Goal: Information Seeking & Learning: Learn about a topic

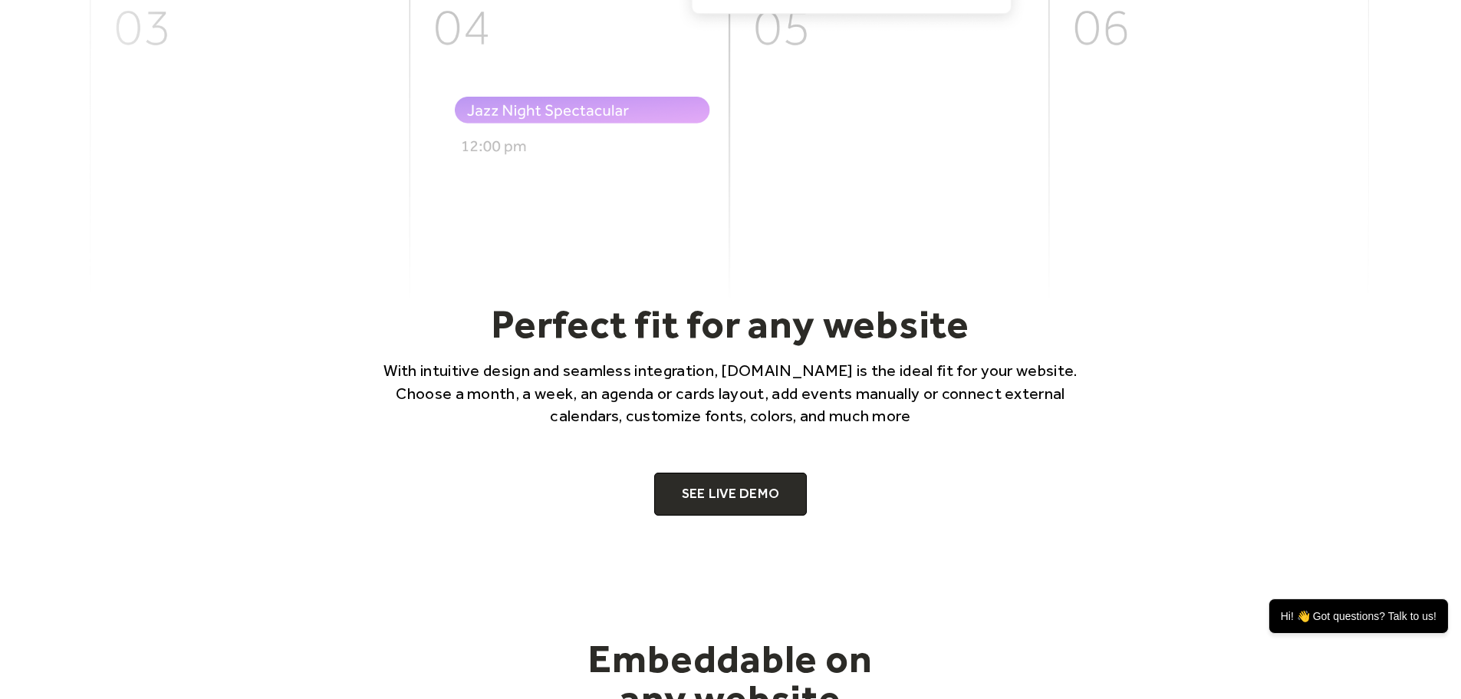
scroll to position [920, 0]
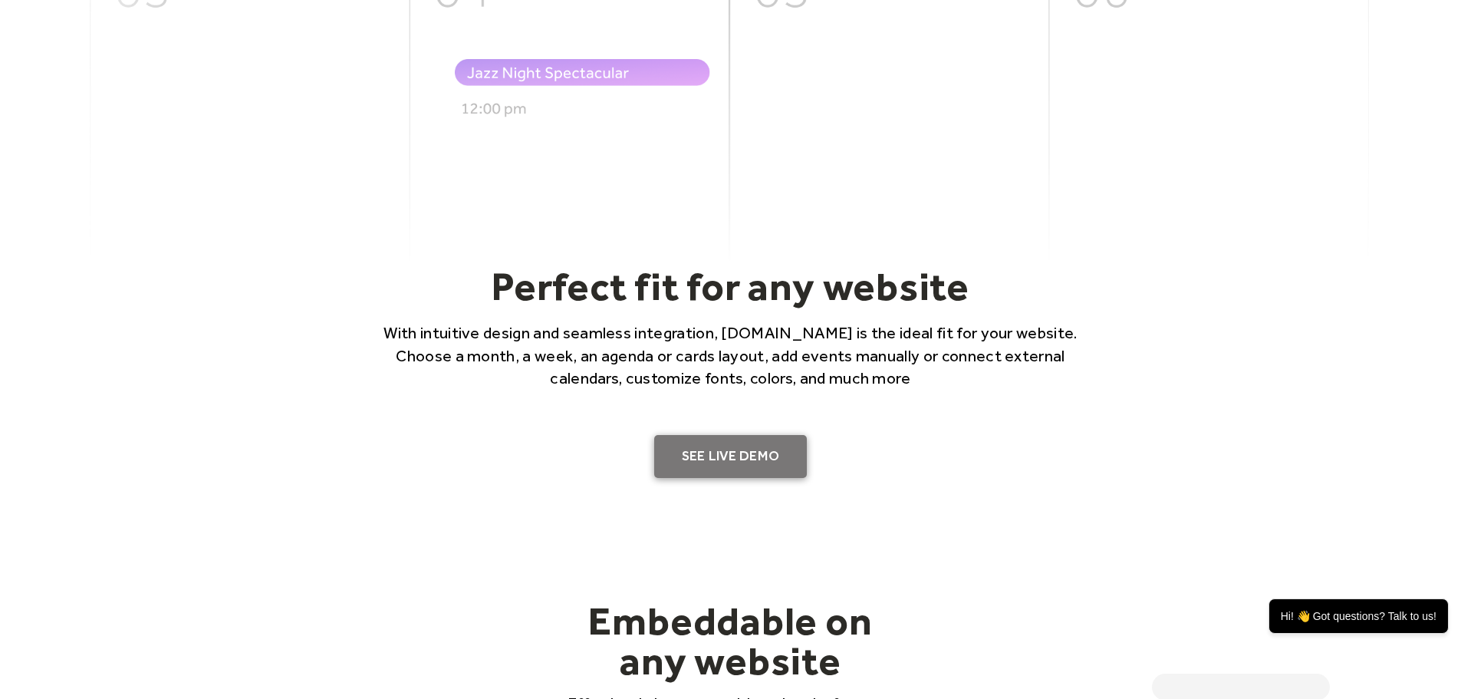
click at [767, 448] on link "SEE LIVE DEMO" at bounding box center [730, 456] width 153 height 43
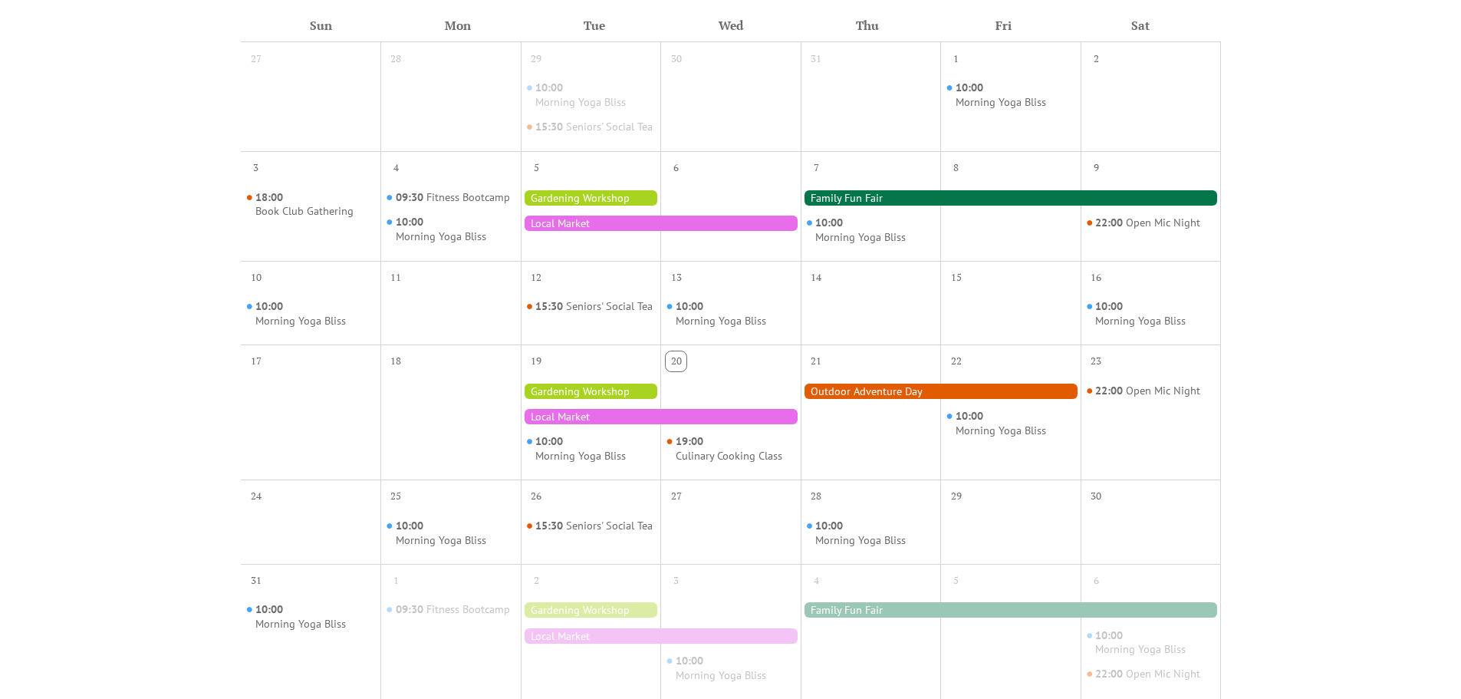
scroll to position [153, 0]
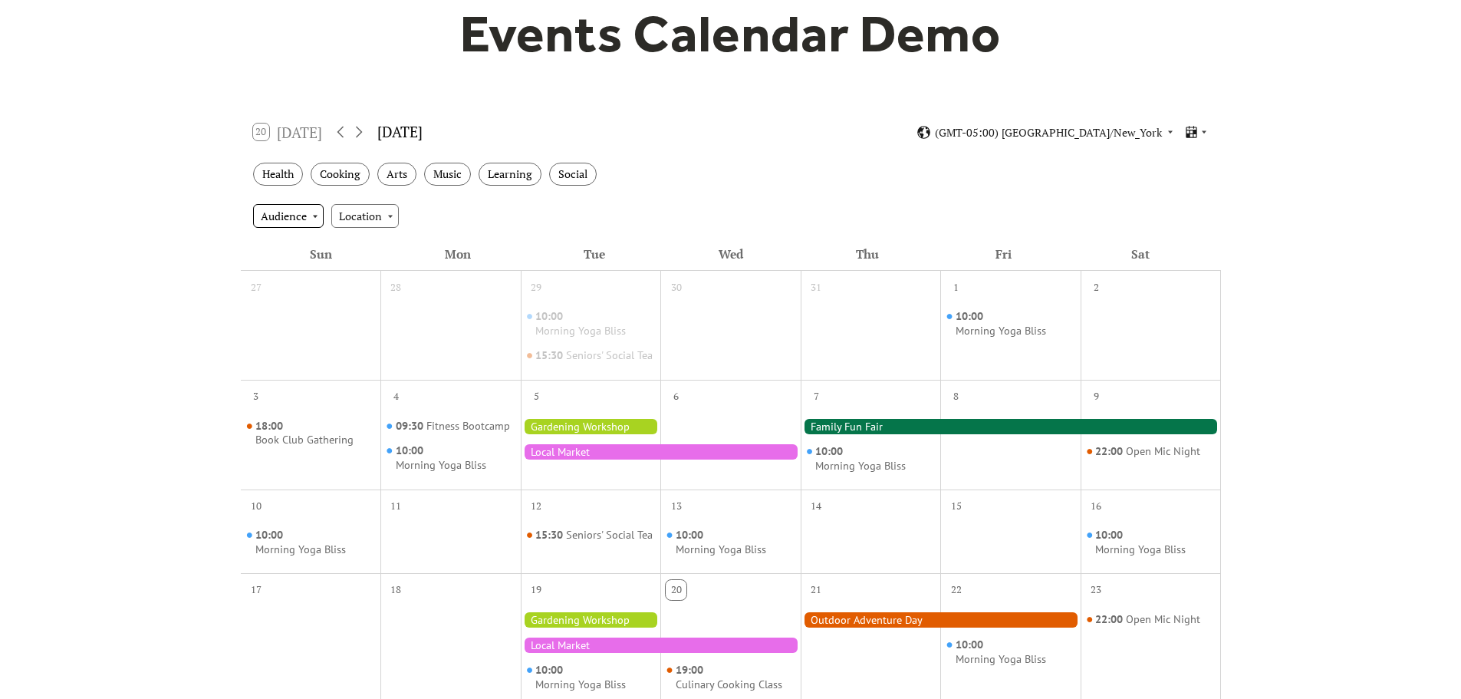
click at [308, 219] on div "Audience" at bounding box center [288, 215] width 71 height 23
click at [350, 215] on div "Location" at bounding box center [364, 215] width 67 height 23
click at [264, 213] on div "Audience" at bounding box center [288, 215] width 71 height 23
click at [207, 213] on div "Events Calendar Demo Loading the Events Calendar..." at bounding box center [730, 494] width 1461 height 1156
click at [556, 180] on div "Social" at bounding box center [573, 175] width 48 height 24
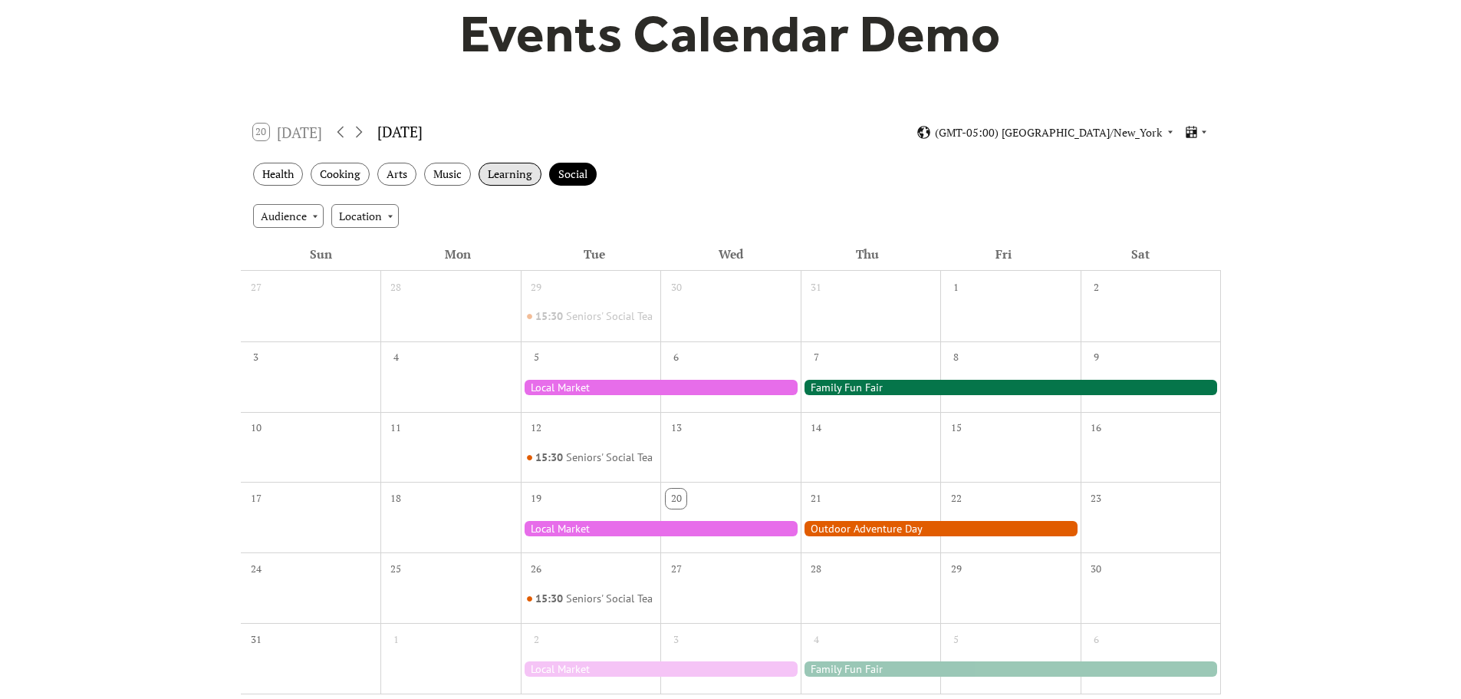
click at [511, 174] on div "Learning" at bounding box center [509, 175] width 63 height 24
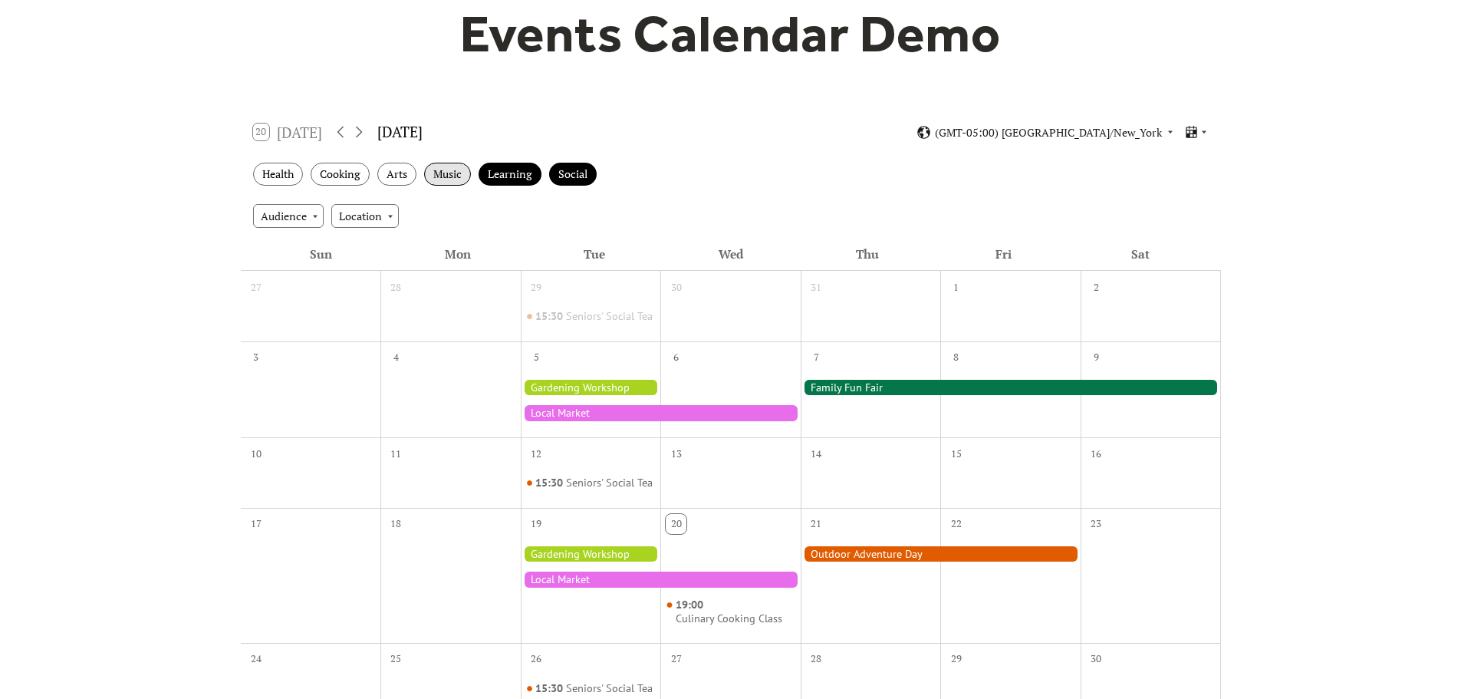
click at [446, 176] on div "Music" at bounding box center [447, 175] width 47 height 24
click at [391, 178] on div "Arts" at bounding box center [396, 175] width 39 height 24
click at [354, 178] on div "Cooking" at bounding box center [340, 175] width 59 height 24
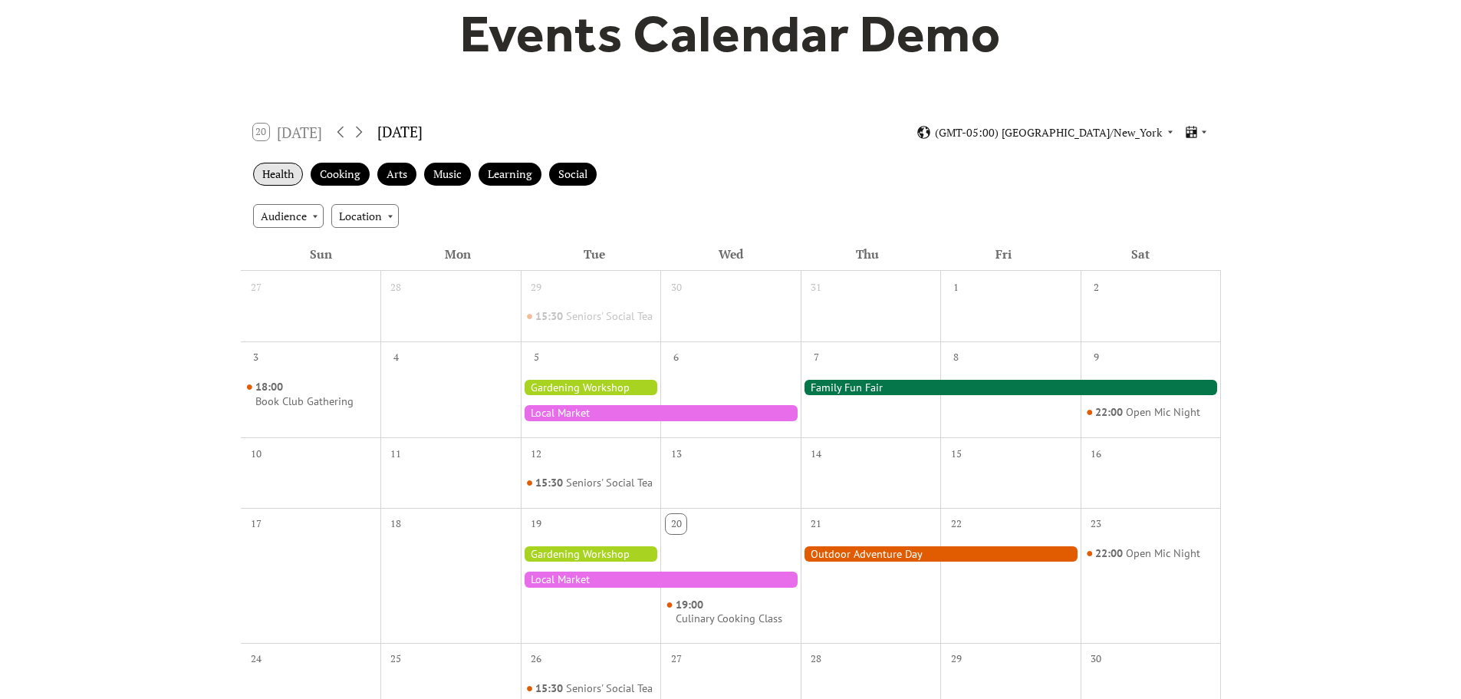
click at [257, 183] on div "Health" at bounding box center [278, 175] width 50 height 24
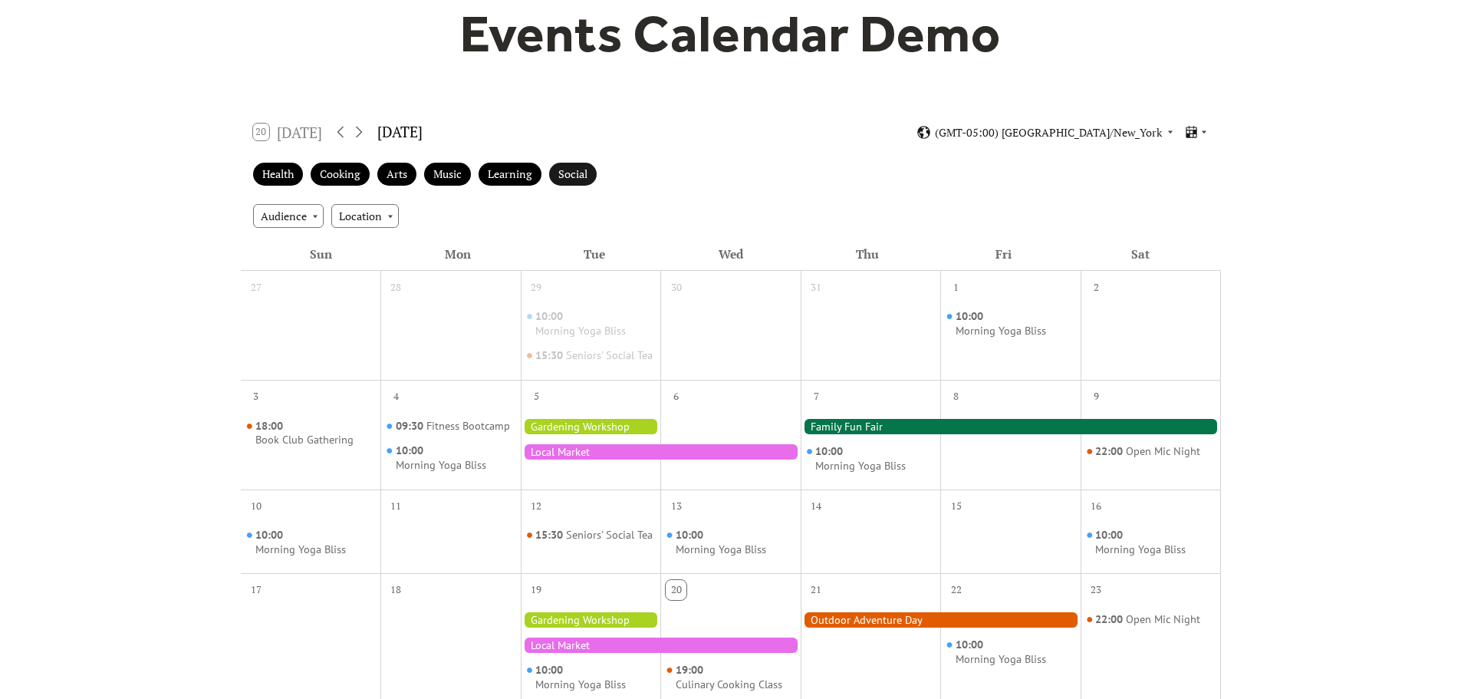
click at [586, 177] on div "Social" at bounding box center [573, 175] width 48 height 24
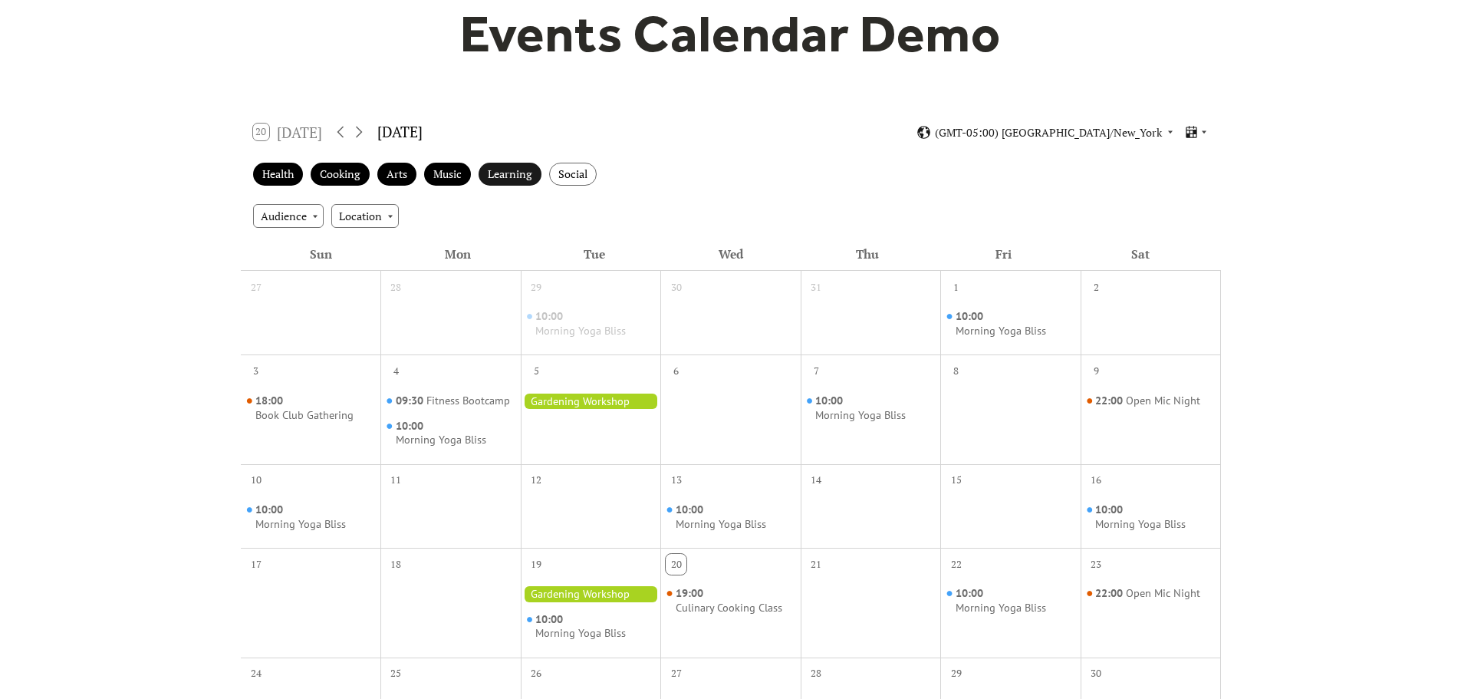
click at [513, 179] on div "Learning" at bounding box center [509, 175] width 63 height 24
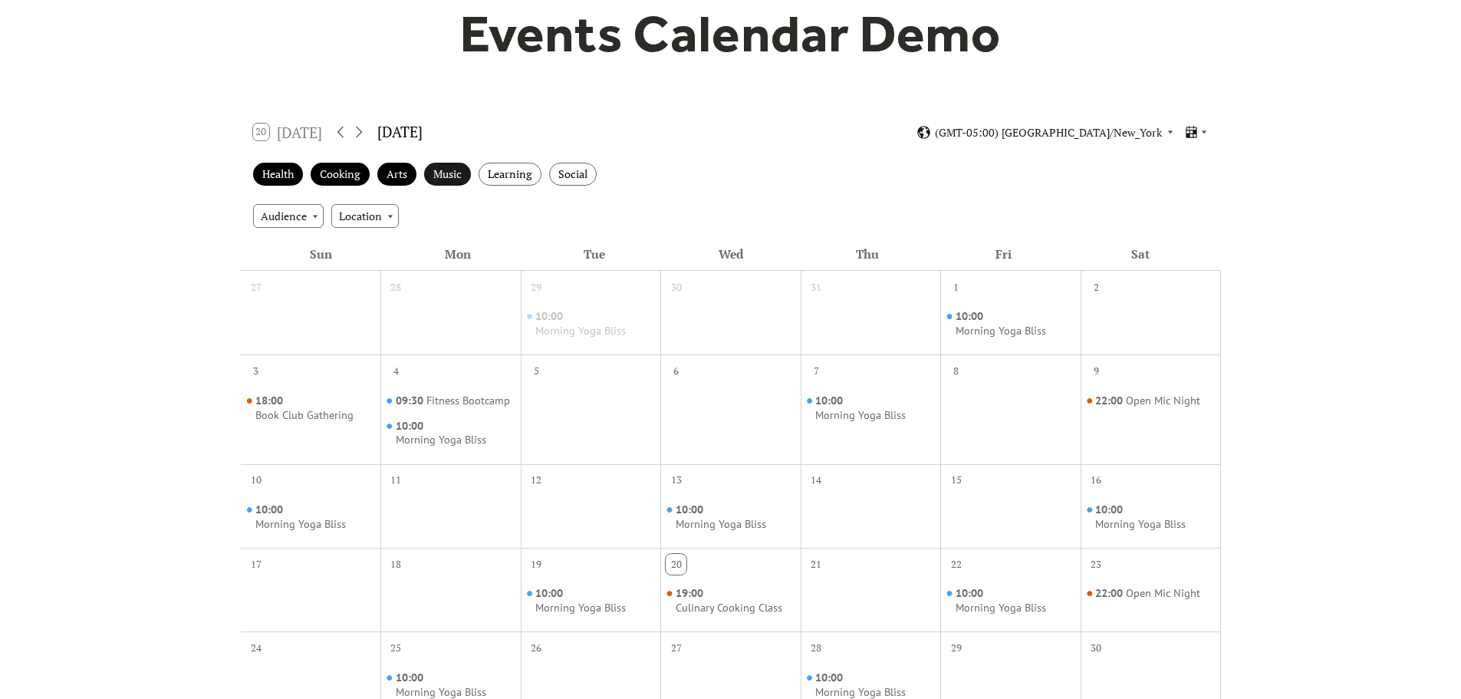
click at [446, 175] on div "Music" at bounding box center [447, 175] width 47 height 24
click at [398, 170] on div "Arts" at bounding box center [396, 175] width 39 height 24
click at [350, 176] on div "Cooking" at bounding box center [340, 175] width 59 height 24
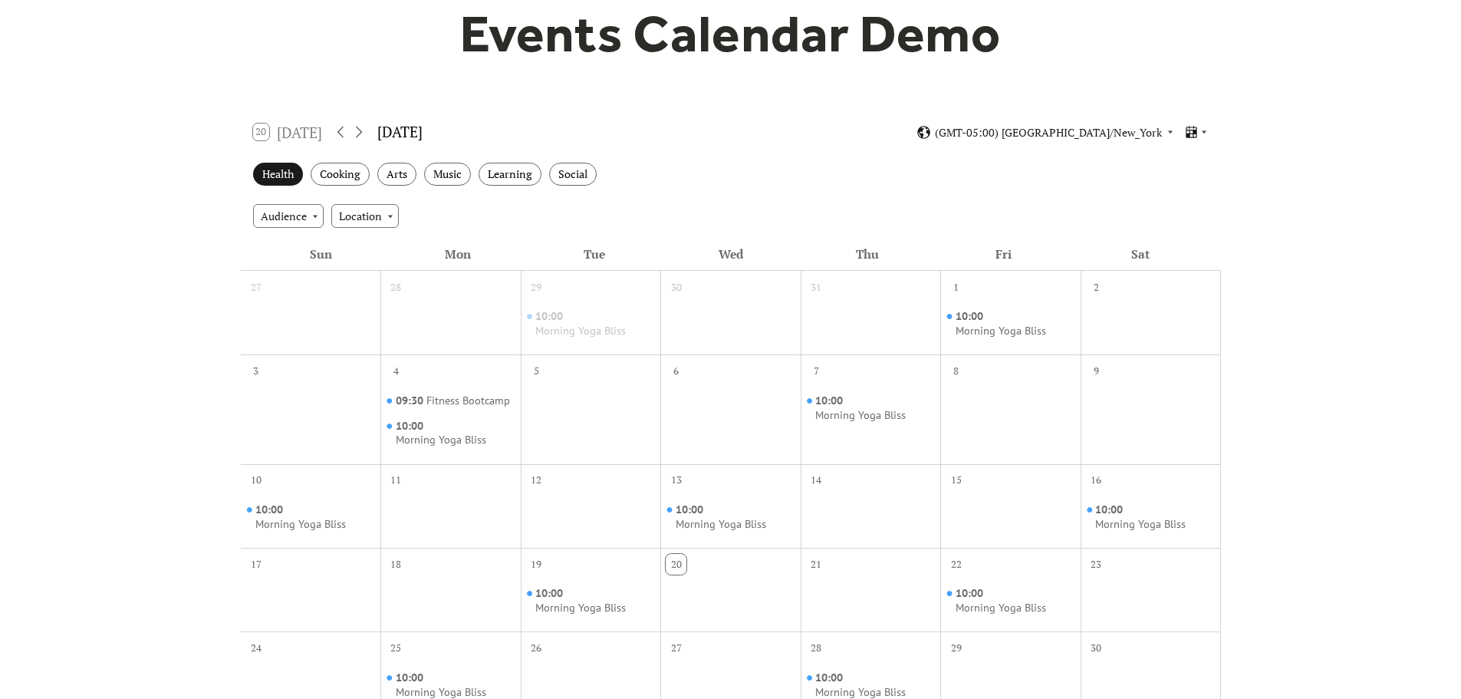
click at [261, 179] on div "Health" at bounding box center [278, 175] width 50 height 24
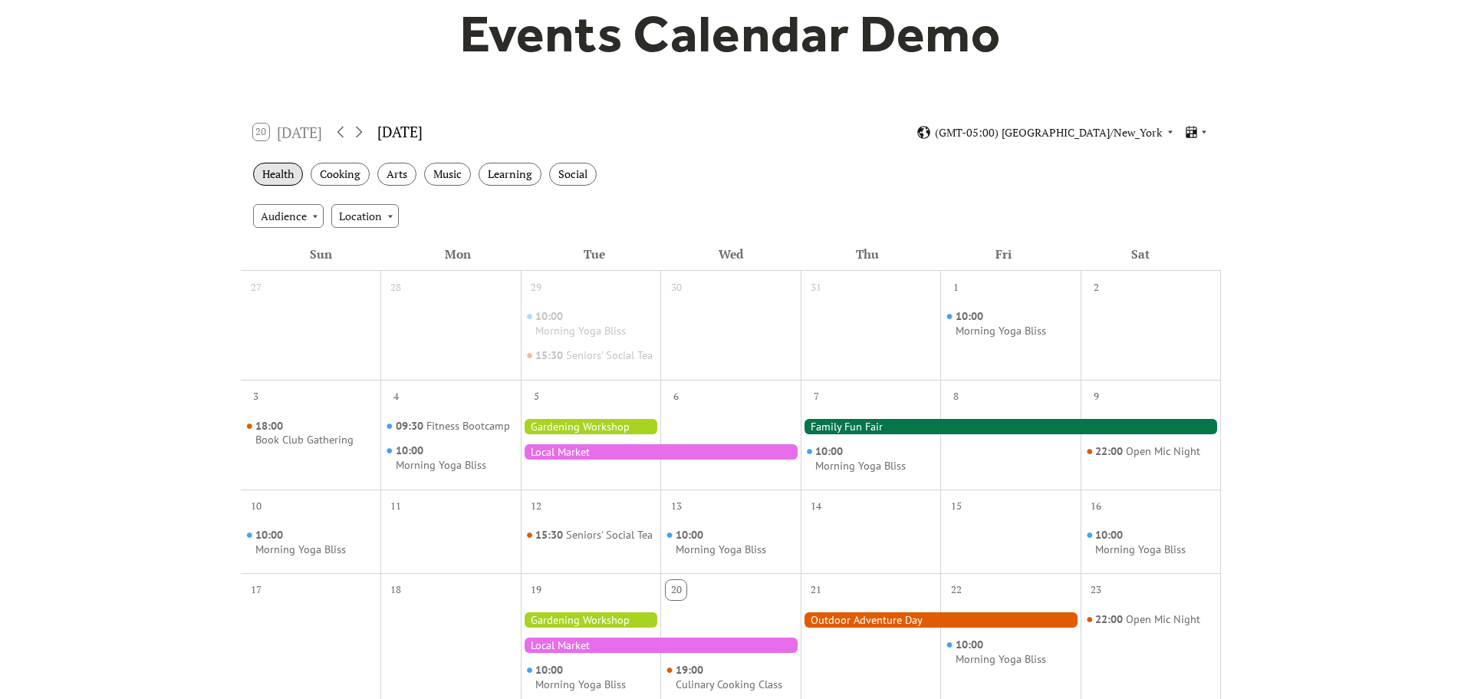
click at [300, 173] on div "Health" at bounding box center [278, 175] width 50 height 24
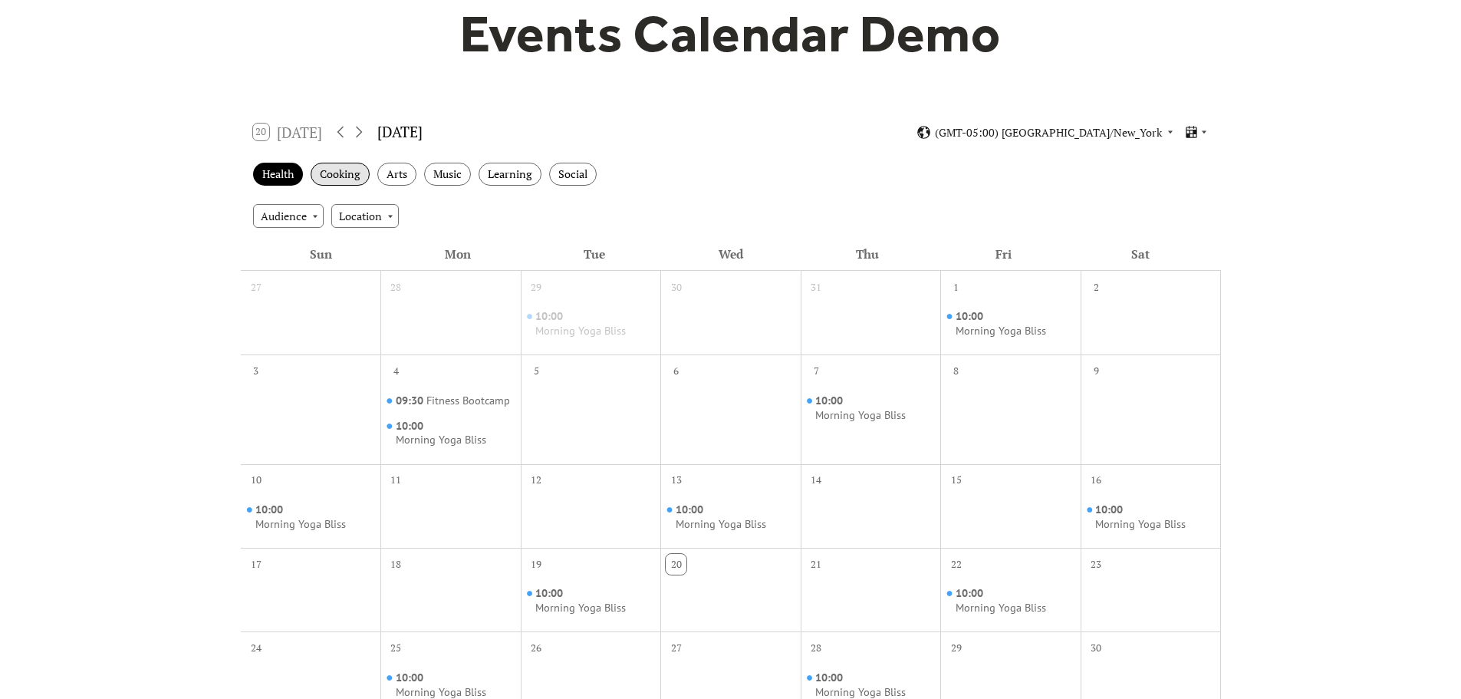
click at [320, 176] on div "Cooking" at bounding box center [340, 175] width 59 height 24
click at [383, 173] on div "Arts" at bounding box center [396, 175] width 39 height 24
click at [446, 176] on div "Music" at bounding box center [447, 175] width 47 height 24
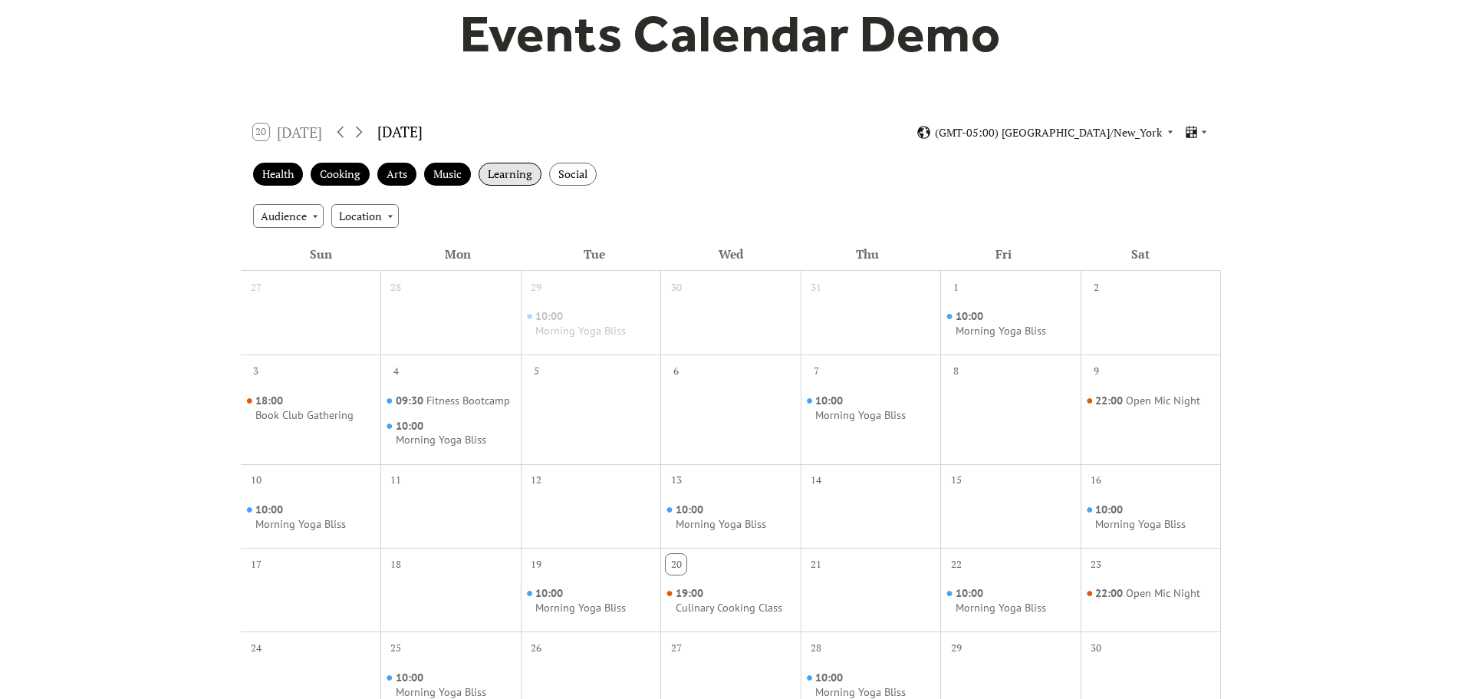
click at [505, 175] on div "Learning" at bounding box center [509, 175] width 63 height 24
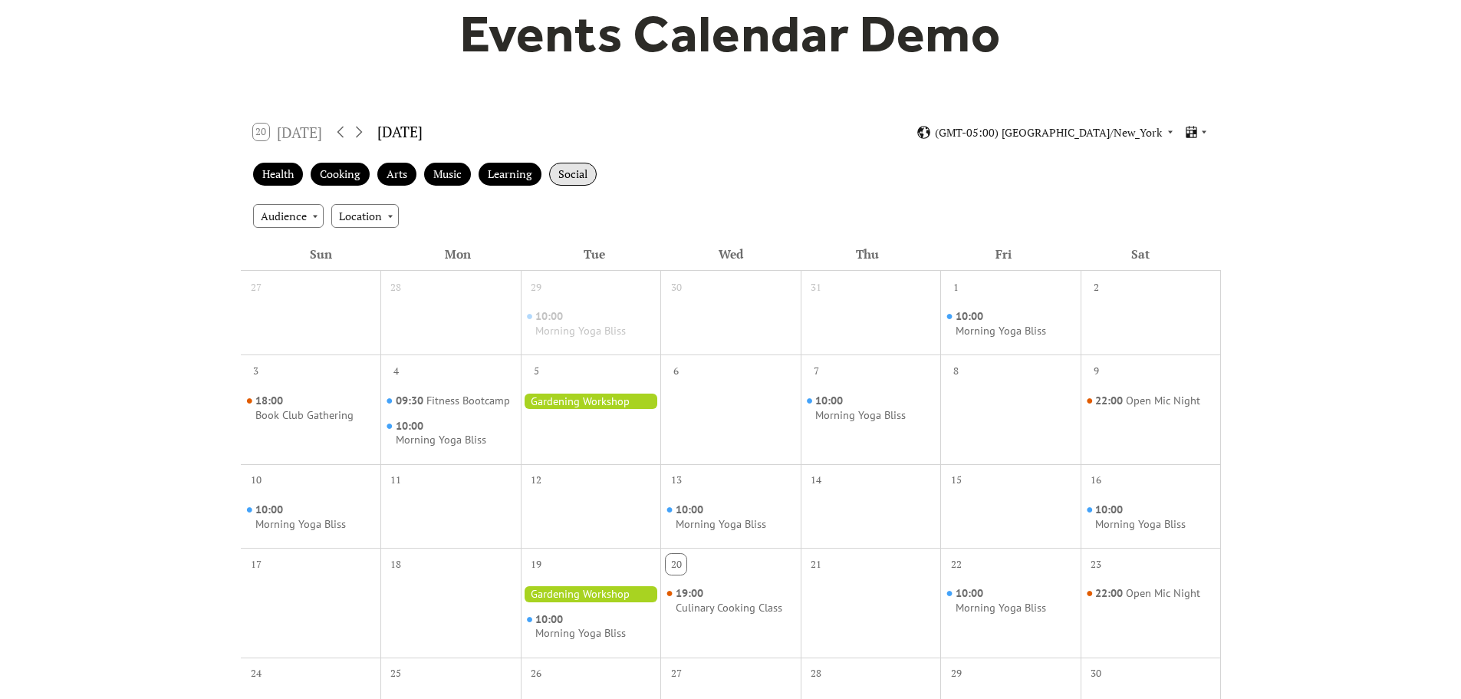
click at [579, 175] on div "Social" at bounding box center [573, 175] width 48 height 24
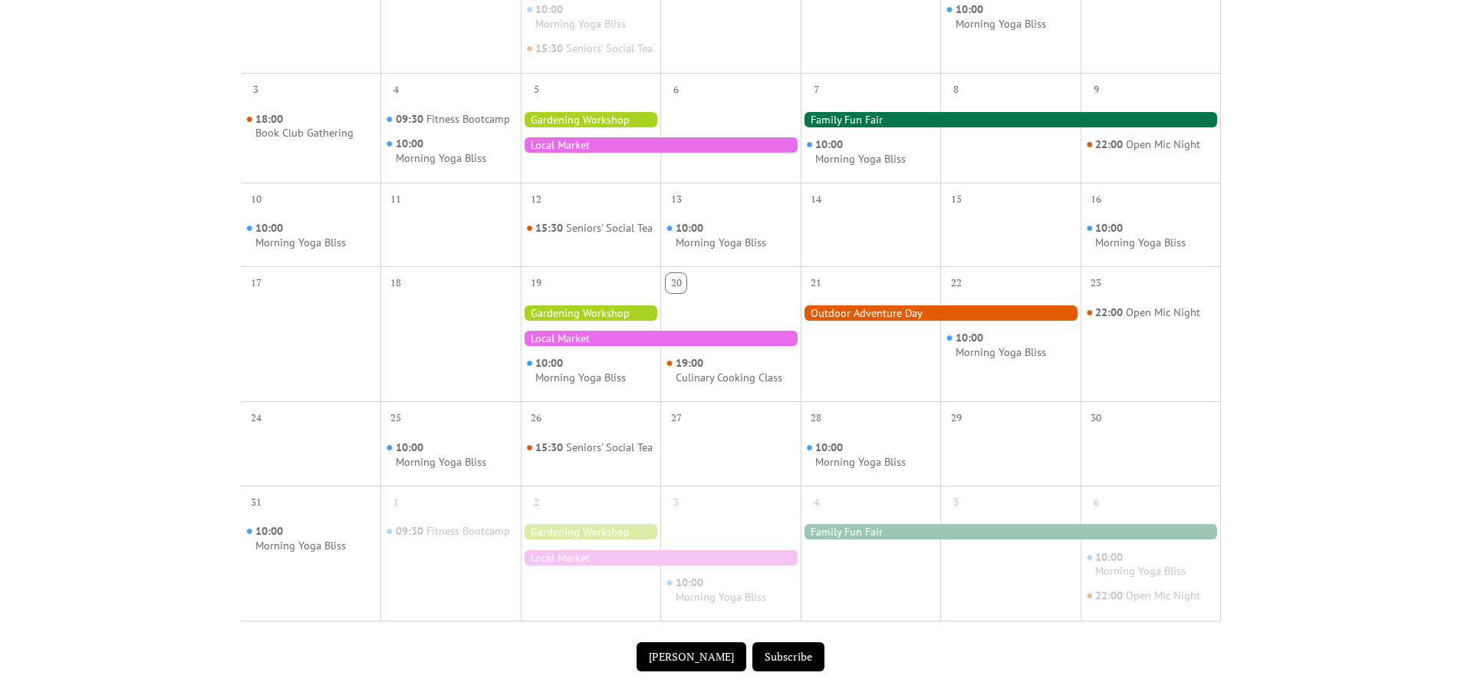
scroll to position [0, 0]
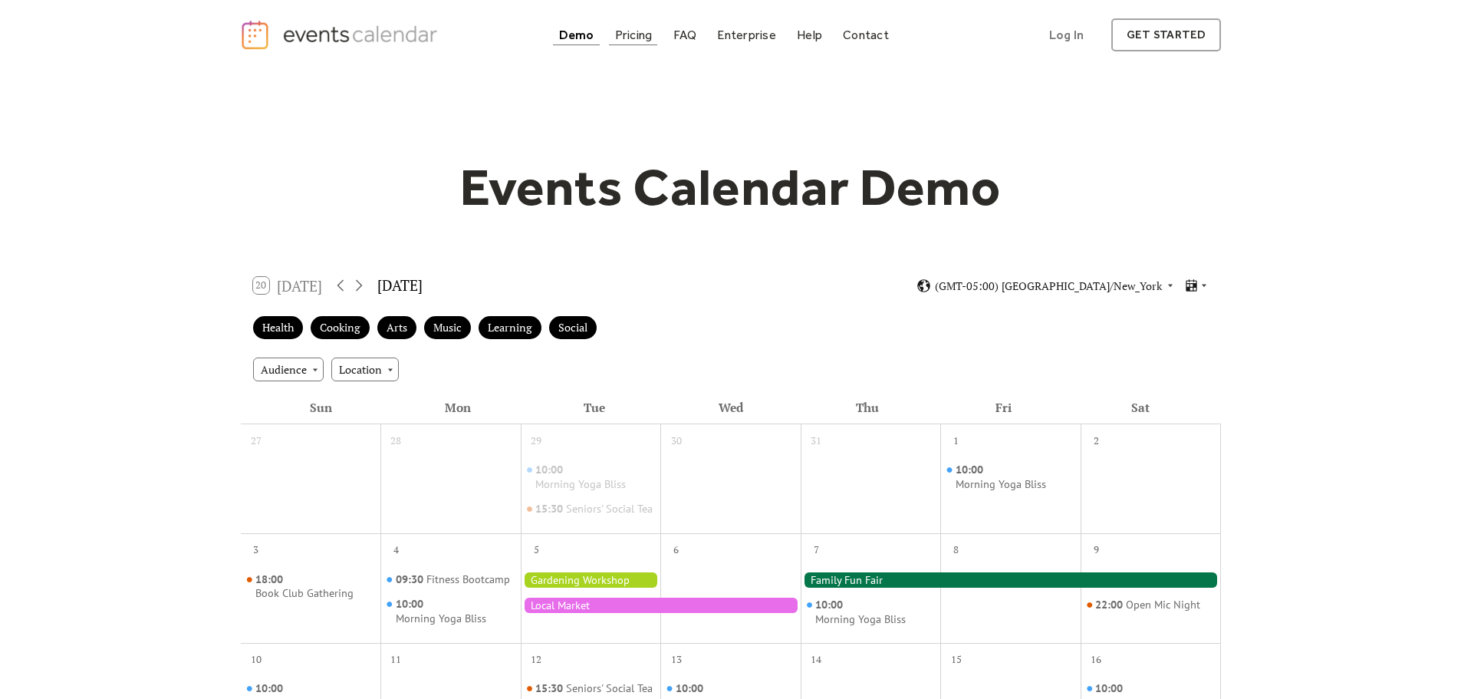
click at [623, 31] on div "Pricing" at bounding box center [634, 35] width 38 height 8
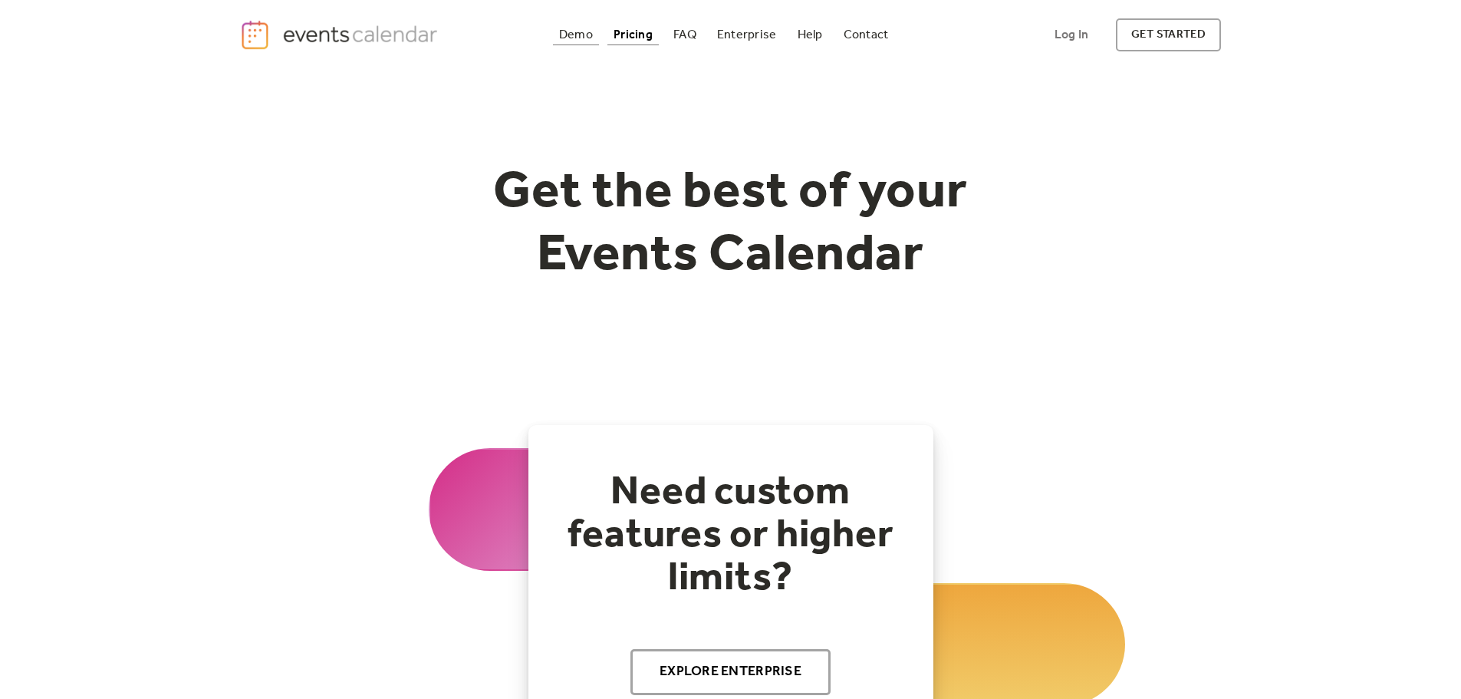
click at [574, 39] on div "Demo" at bounding box center [576, 35] width 34 height 8
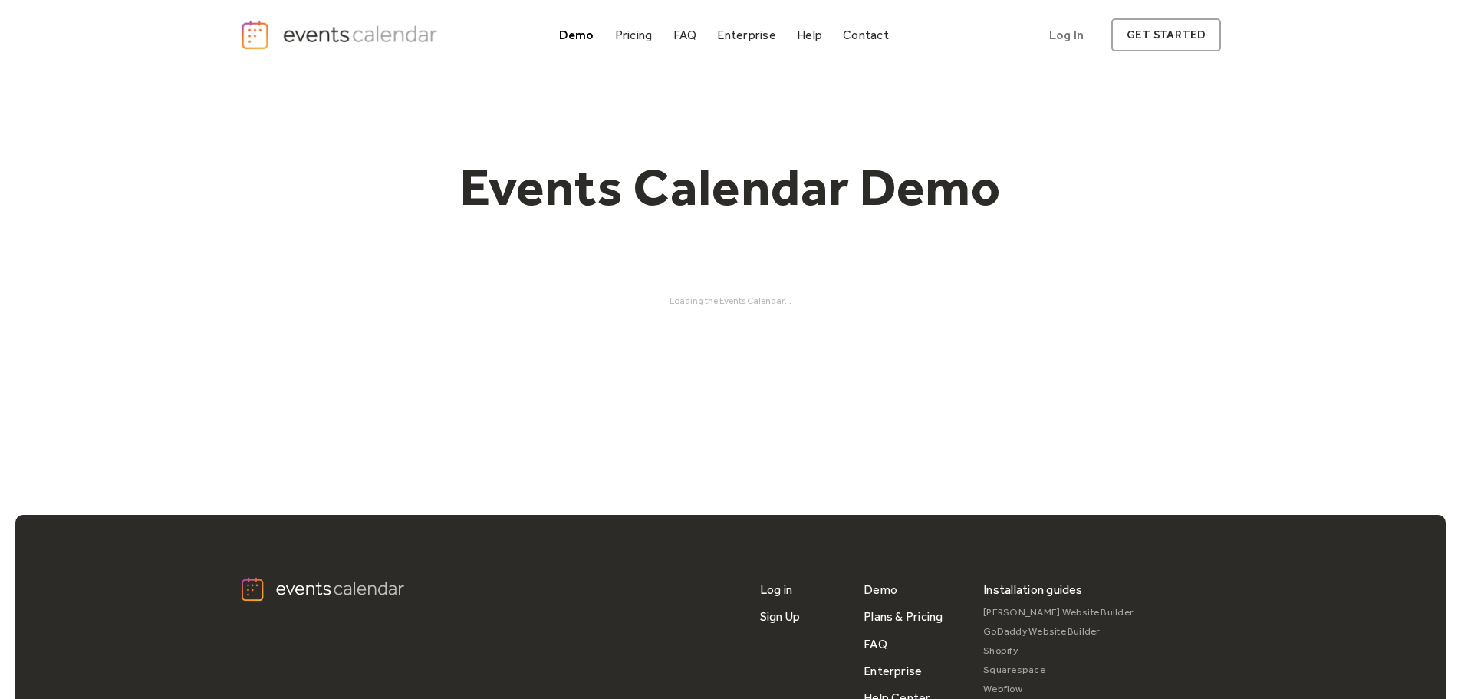
click at [576, 44] on link "Demo" at bounding box center [577, 35] width 48 height 21
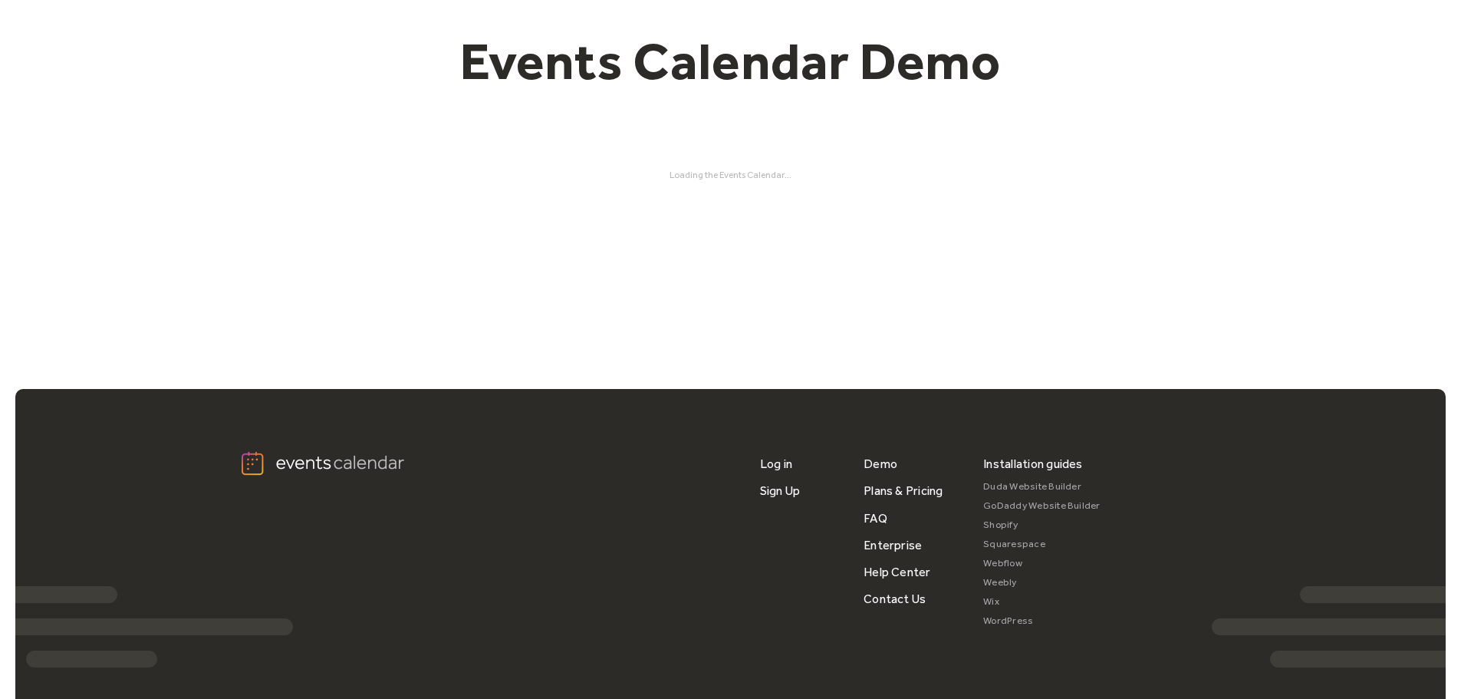
scroll to position [153, 0]
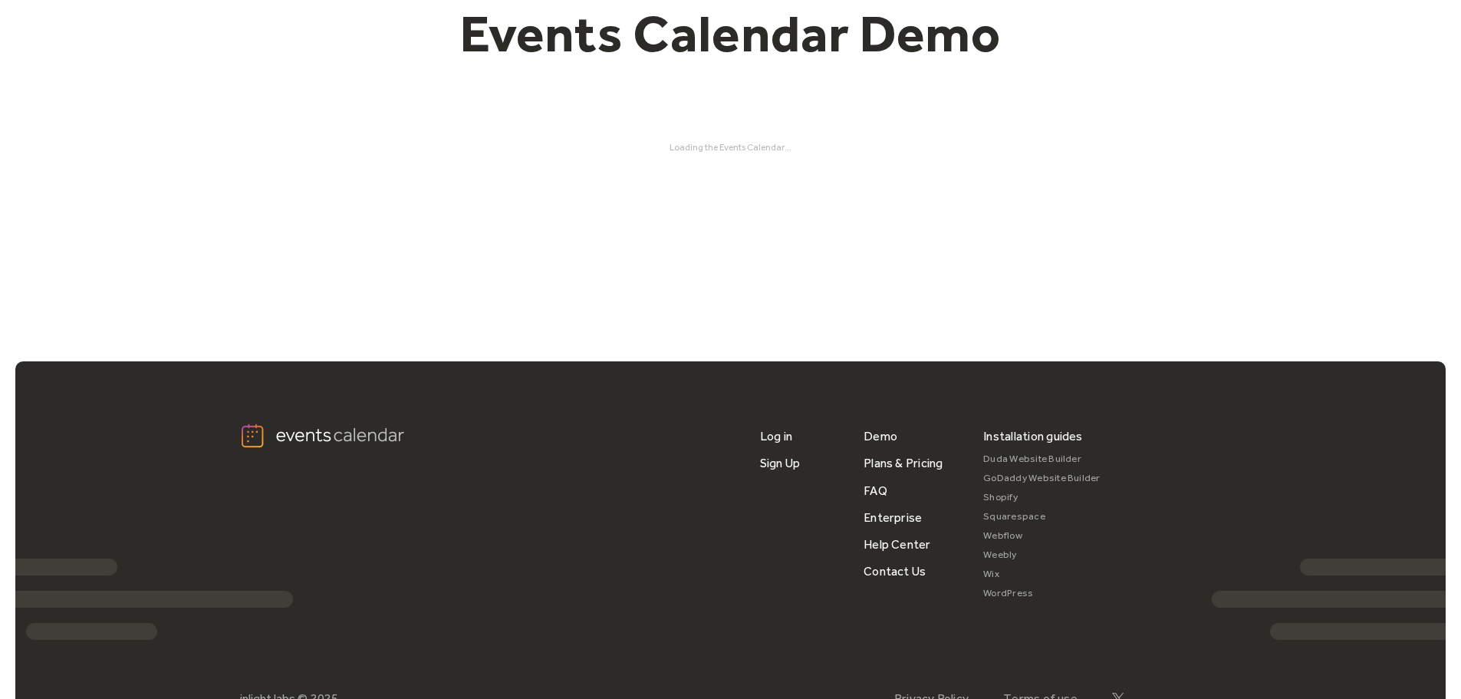
click at [1007, 497] on link "Shopify" at bounding box center [1041, 497] width 117 height 19
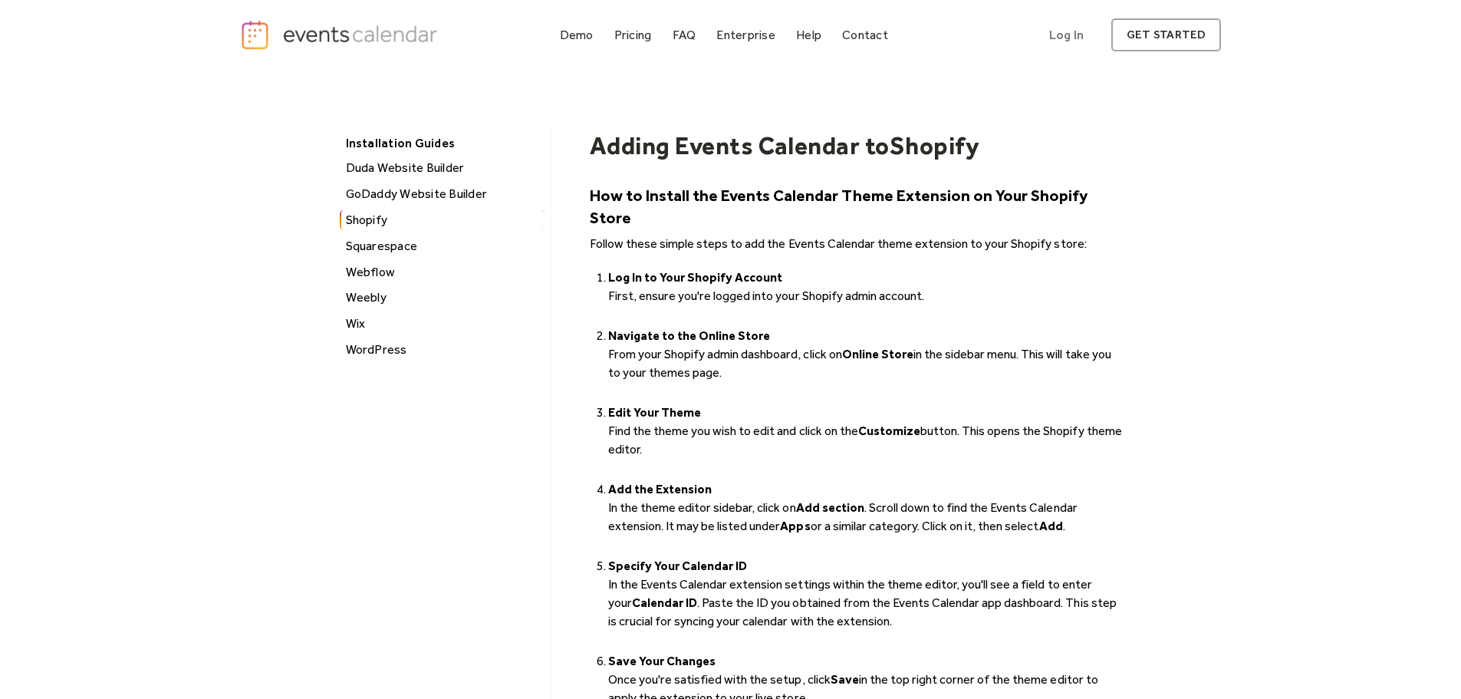
click at [369, 350] on div "WordPress" at bounding box center [442, 350] width 203 height 20
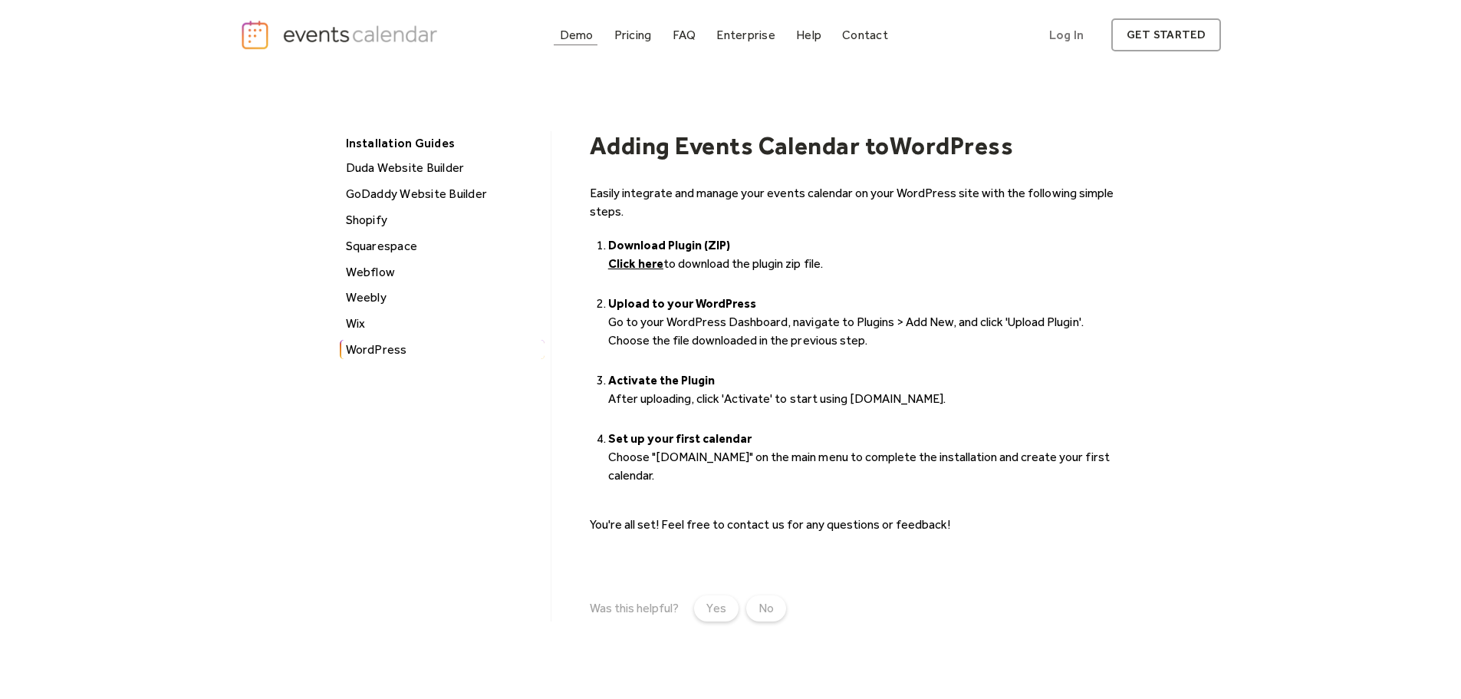
click at [568, 39] on div "Demo" at bounding box center [577, 35] width 34 height 8
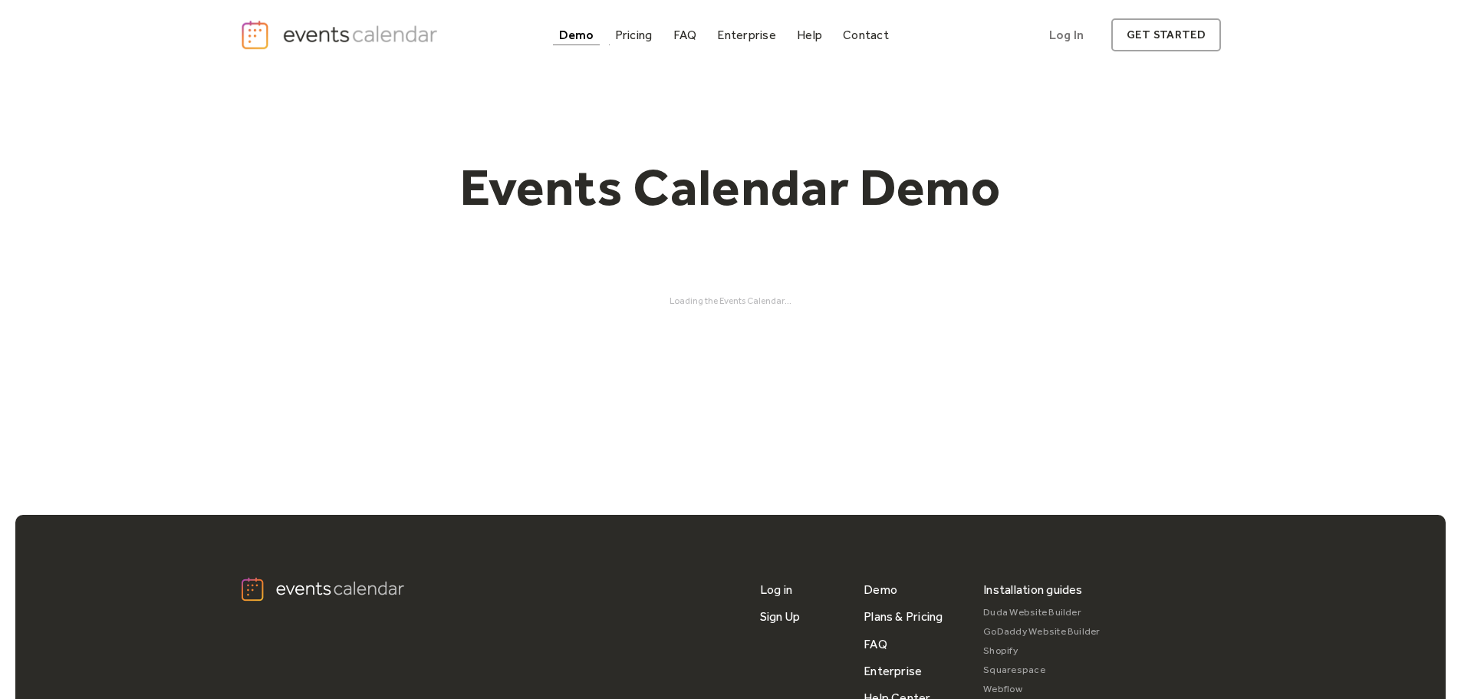
click at [567, 38] on div "Demo" at bounding box center [576, 35] width 35 height 8
click at [629, 38] on div "Pricing" at bounding box center [634, 35] width 38 height 8
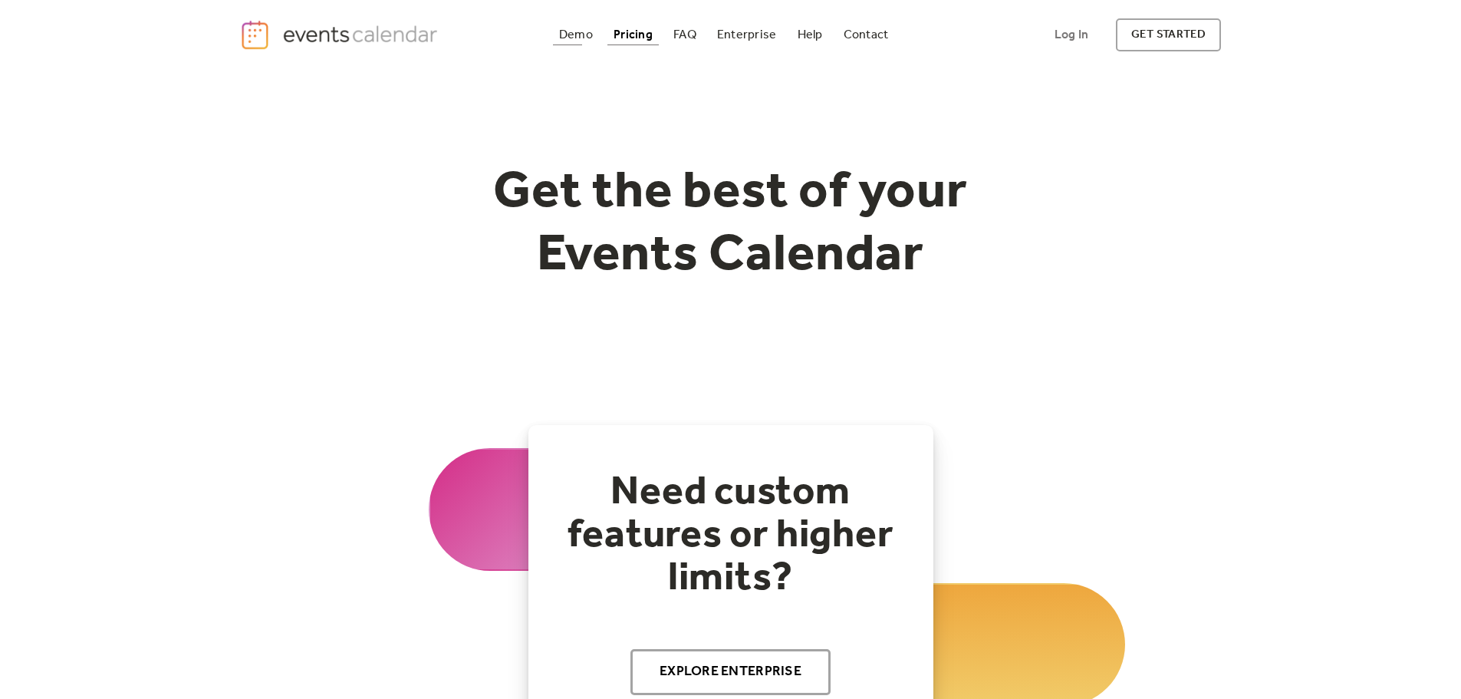
click at [560, 45] on div at bounding box center [567, 44] width 29 height 1
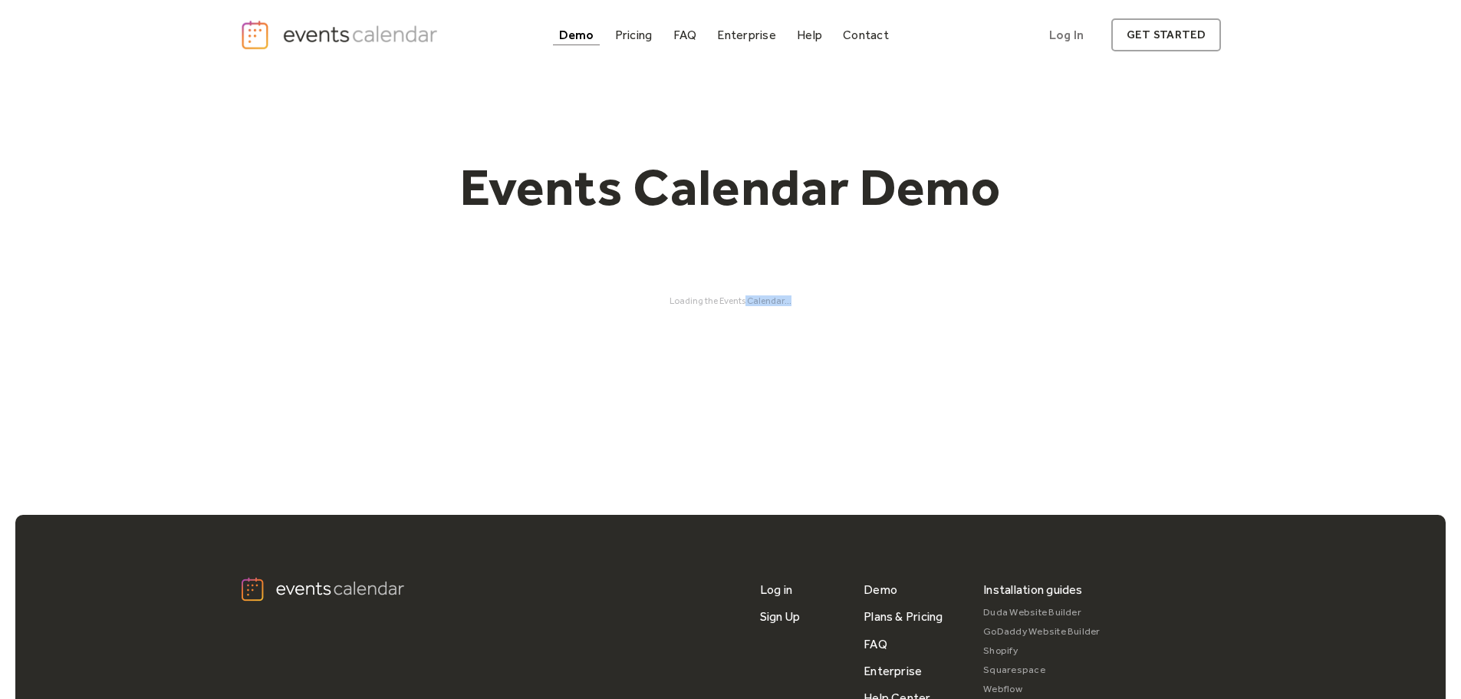
drag, startPoint x: 820, startPoint y: 300, endPoint x: 745, endPoint y: 300, distance: 75.9
click at [745, 300] on div "Loading the Events Calendar..." at bounding box center [731, 300] width 982 height 11
click at [1069, 134] on div "Events Calendar Demo Loading the Events Calendar..." at bounding box center [731, 231] width 982 height 322
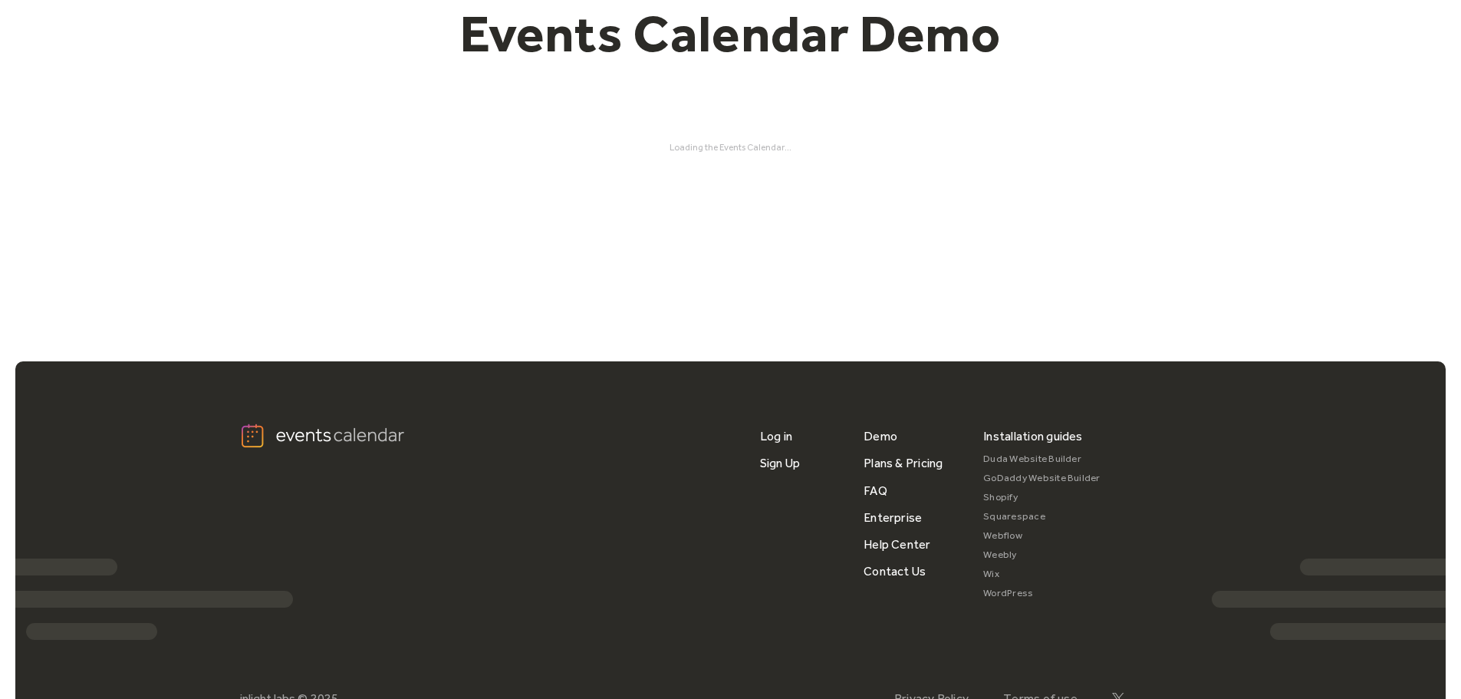
scroll to position [153, 0]
